Goal: Task Accomplishment & Management: Use online tool/utility

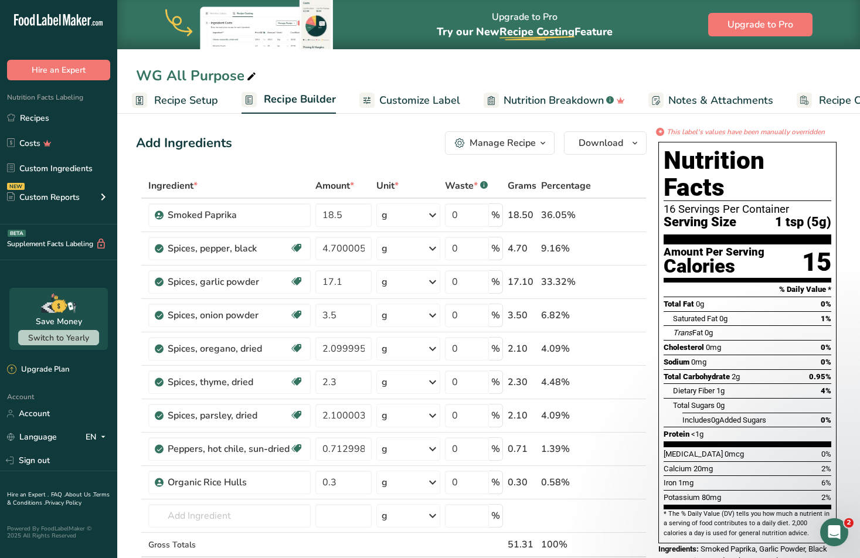
click at [441, 103] on span "Customize Label" at bounding box center [419, 101] width 81 height 16
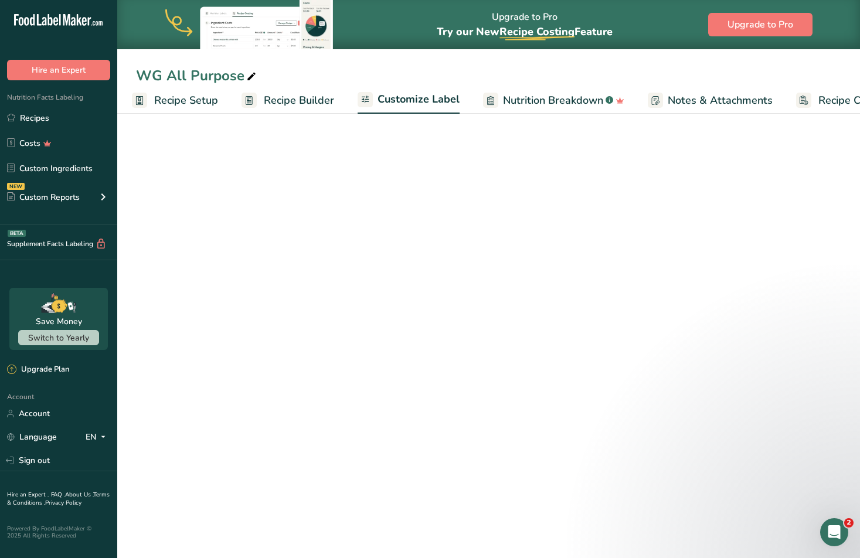
scroll to position [0, 64]
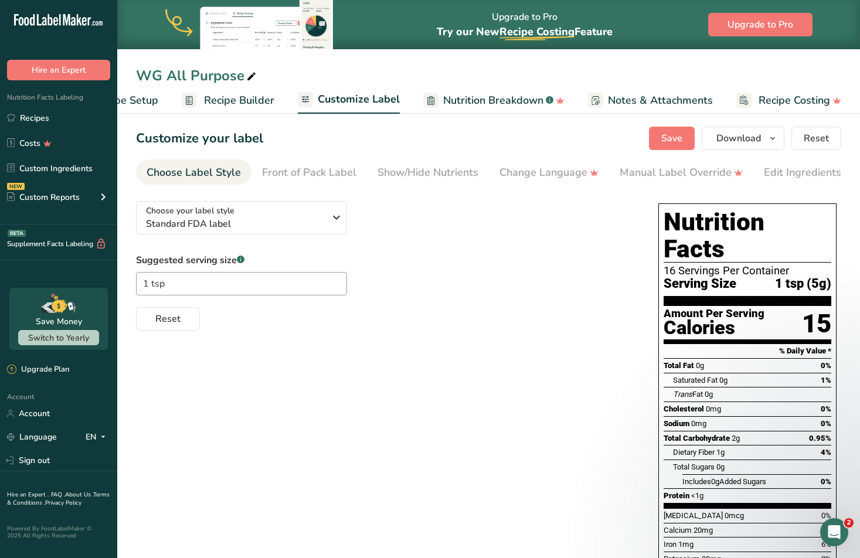
click at [799, 306] on section "Amount Per Serving Calories 15" at bounding box center [747, 325] width 168 height 38
click at [813, 308] on div "15" at bounding box center [816, 323] width 29 height 31
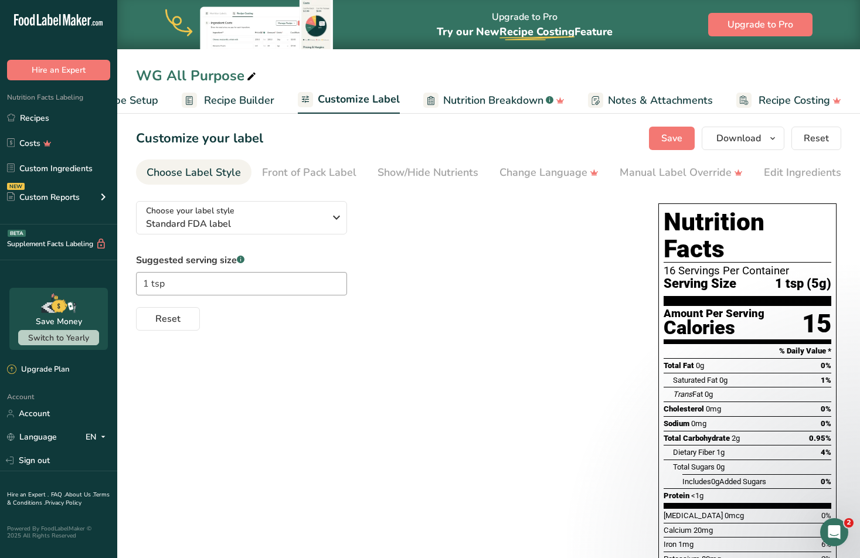
click at [813, 308] on div "15" at bounding box center [816, 323] width 29 height 31
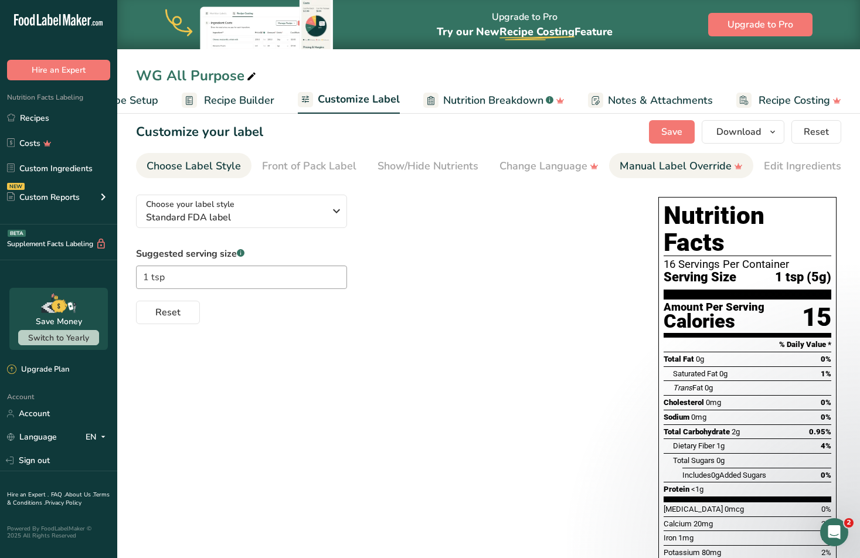
click at [659, 165] on div "Manual Label Override" at bounding box center [680, 166] width 123 height 16
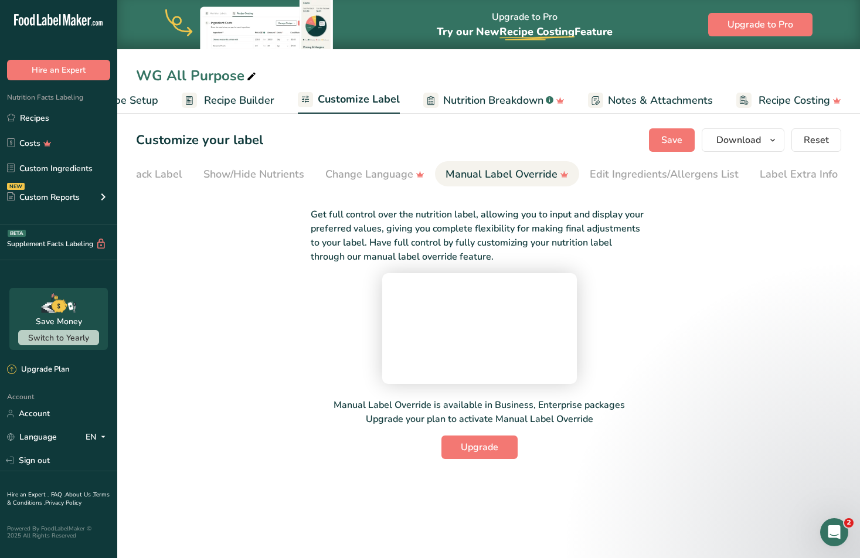
scroll to position [13, 0]
click at [479, 454] on span "Upgrade" at bounding box center [480, 447] width 38 height 14
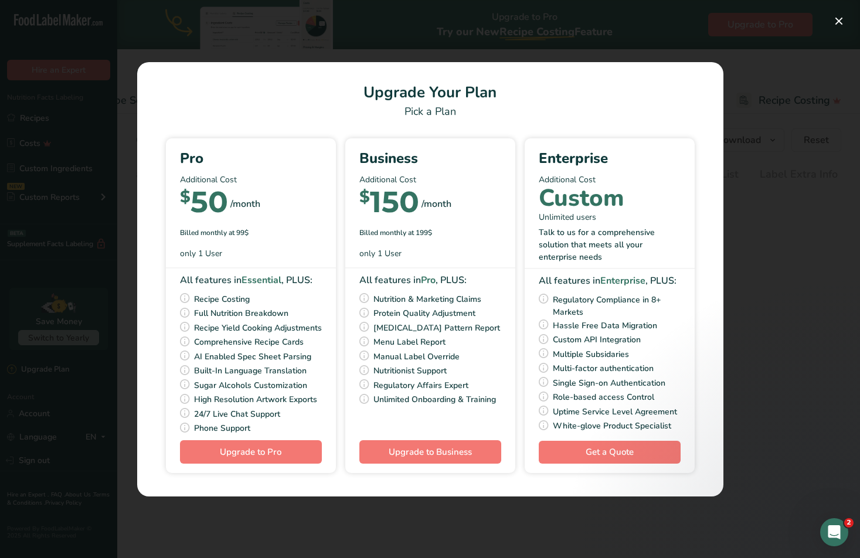
click at [759, 507] on div "Pick Your Pricing Plan Modal" at bounding box center [430, 279] width 860 height 558
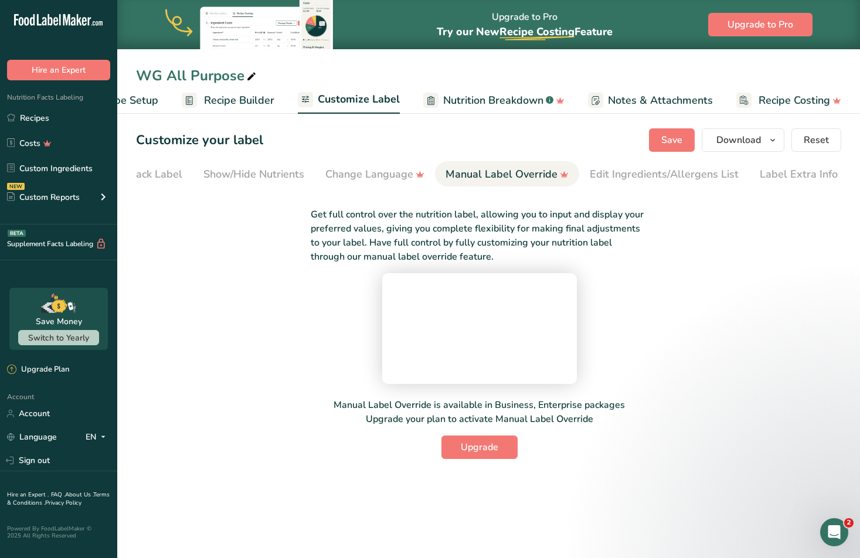
click at [246, 94] on span "Recipe Builder" at bounding box center [239, 101] width 70 height 16
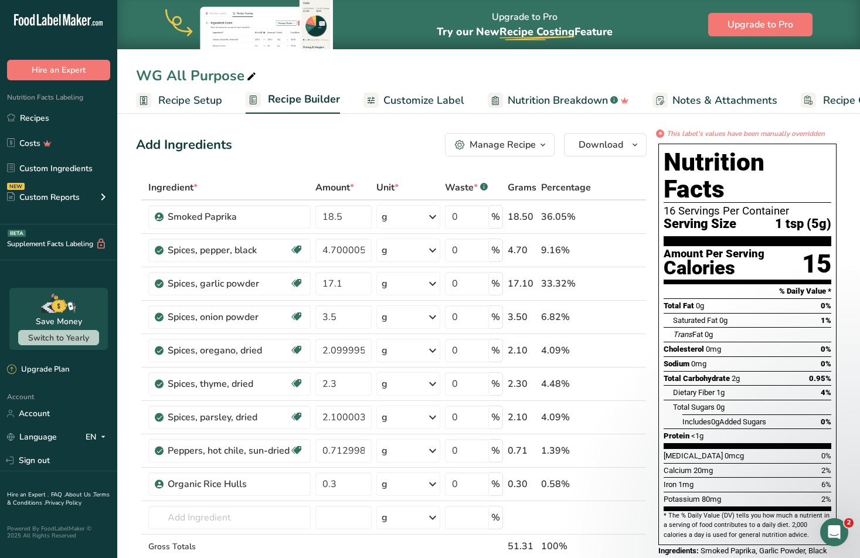
click at [542, 142] on icon "button" at bounding box center [542, 145] width 9 height 15
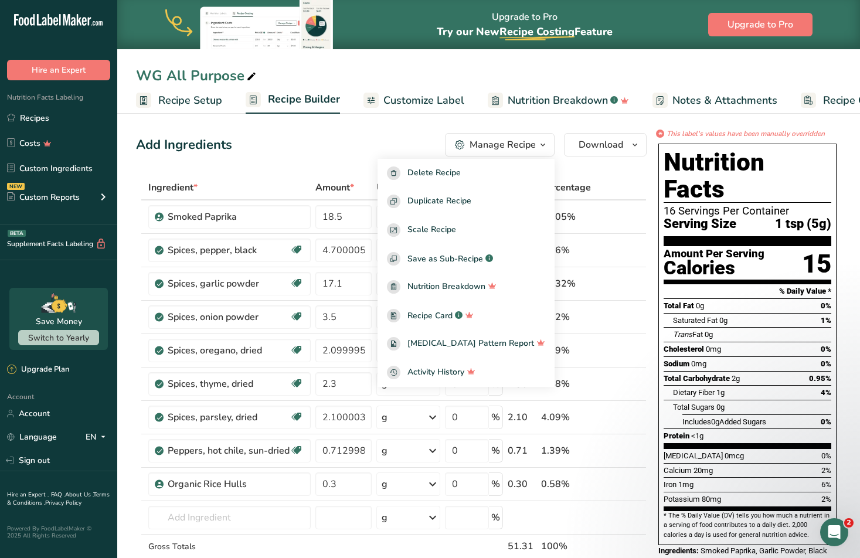
click at [360, 141] on div "Add Ingredients Manage Recipe Delete Recipe Duplicate Recipe Scale Recipe Save …" at bounding box center [391, 144] width 510 height 23
